Goal: Task Accomplishment & Management: Manage account settings

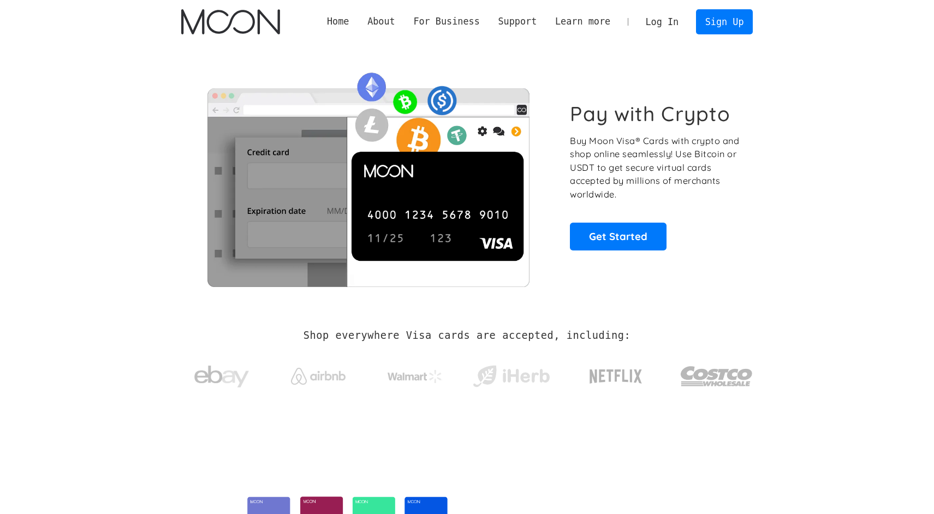
click at [665, 22] on link "Log In" at bounding box center [662, 22] width 51 height 24
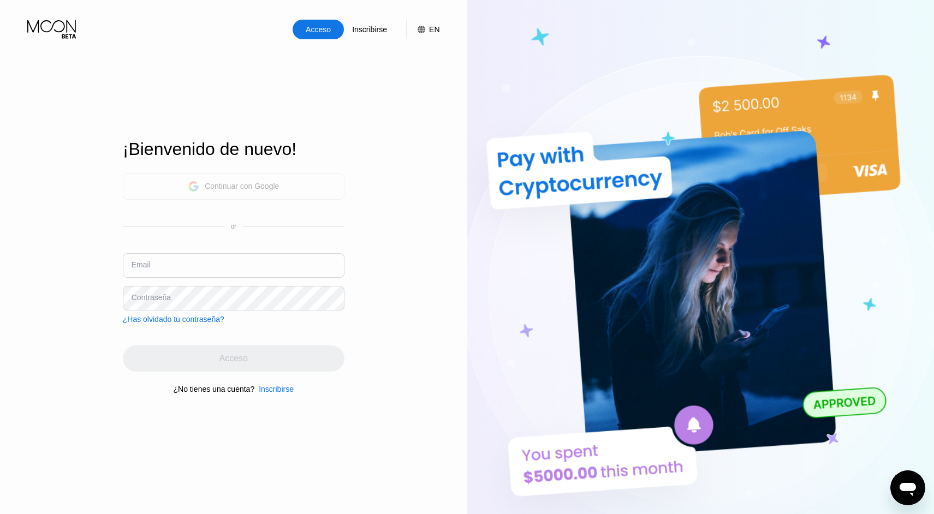
click at [256, 189] on div "Continuar con Google" at bounding box center [242, 186] width 74 height 9
